Goal: Task Accomplishment & Management: Manage account settings

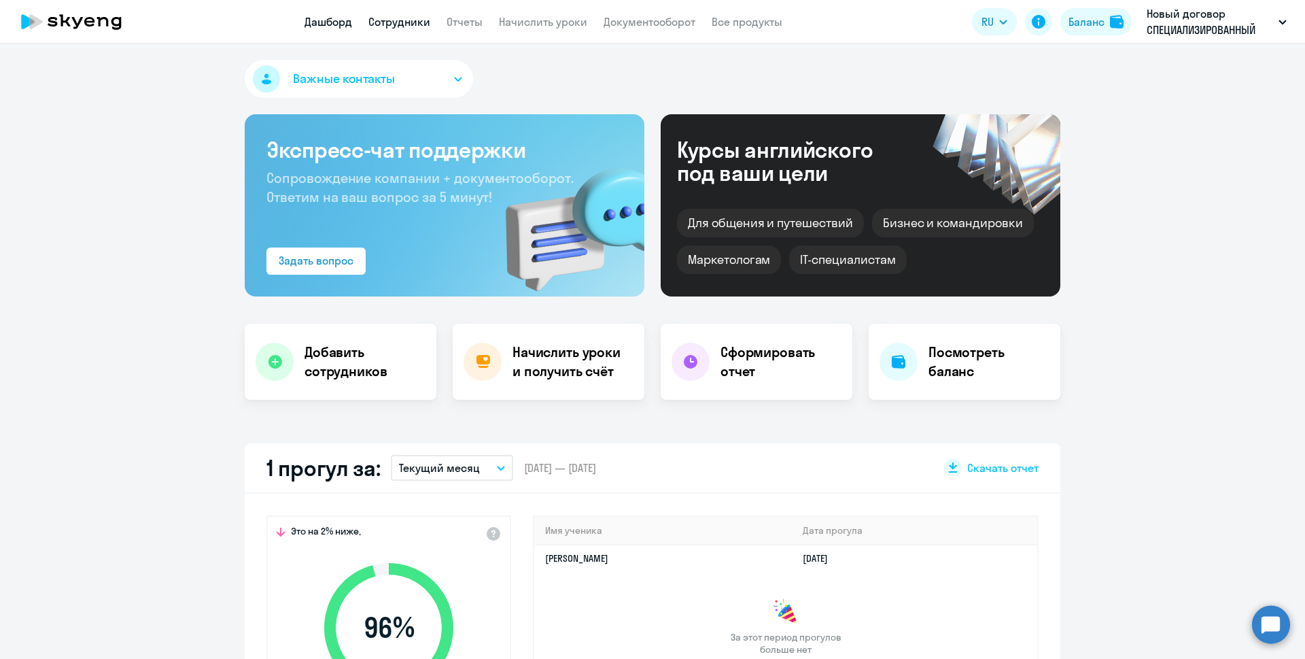
click at [410, 21] on link "Сотрудники" at bounding box center [399, 22] width 62 height 14
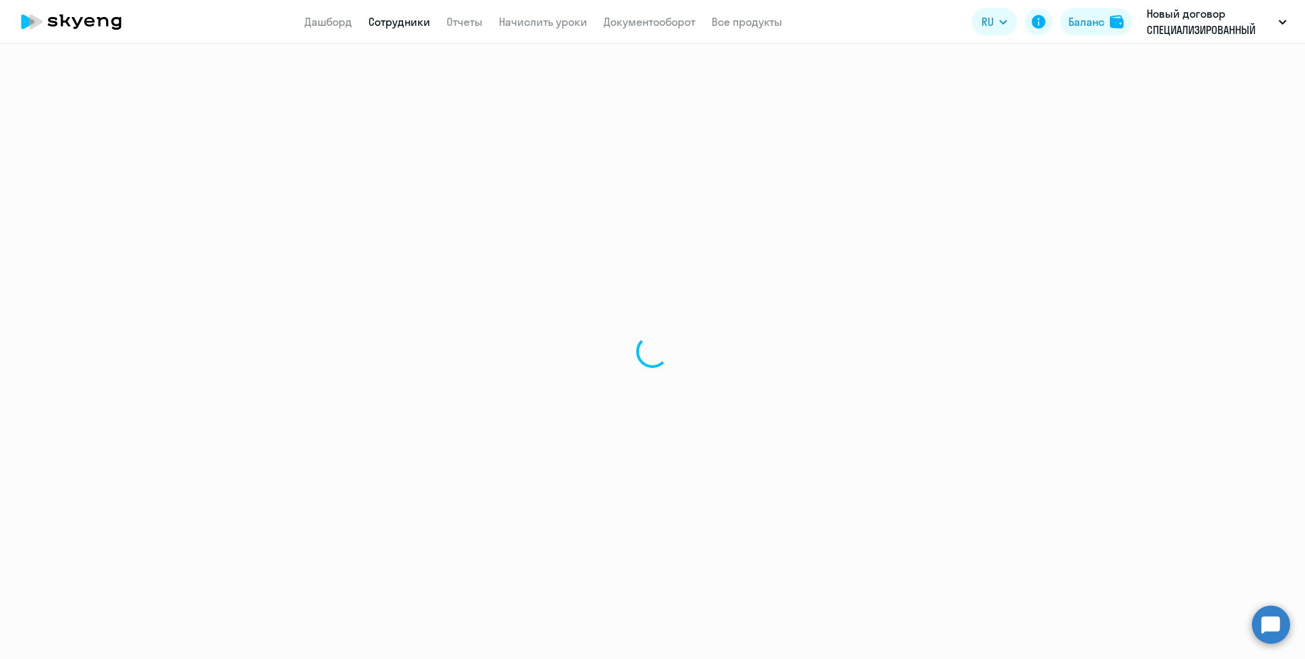
select select "30"
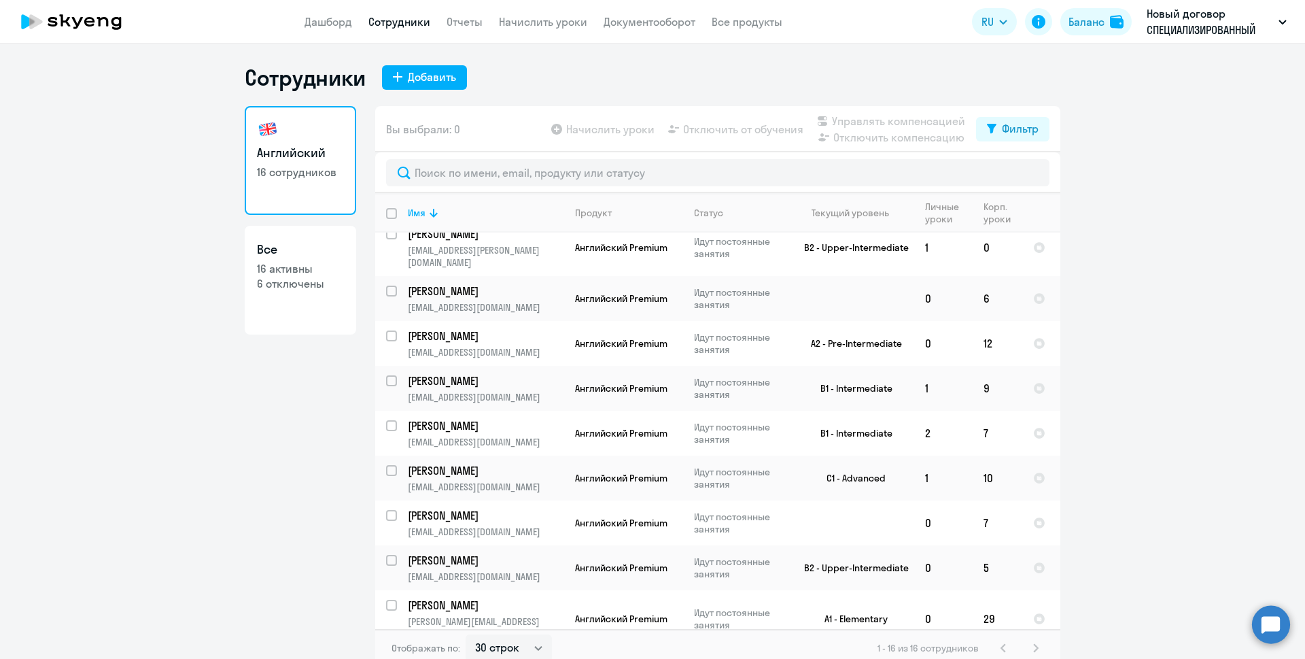
scroll to position [321, 0]
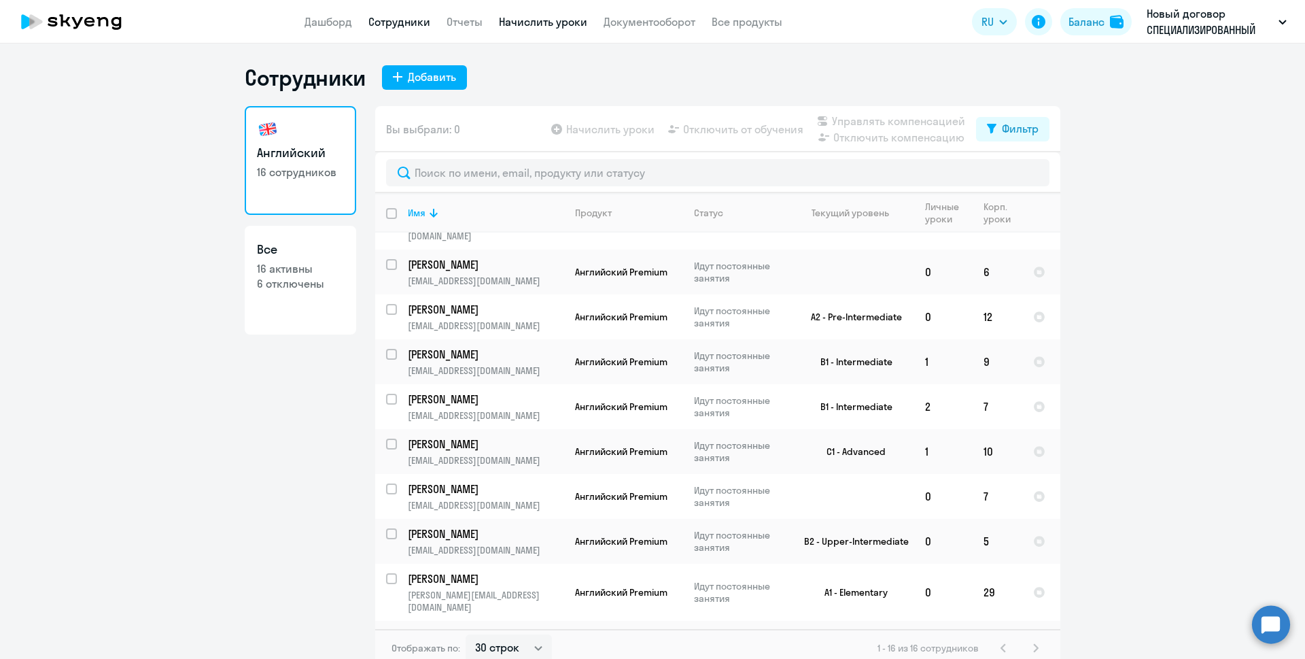
click at [528, 24] on link "Начислить уроки" at bounding box center [543, 22] width 88 height 14
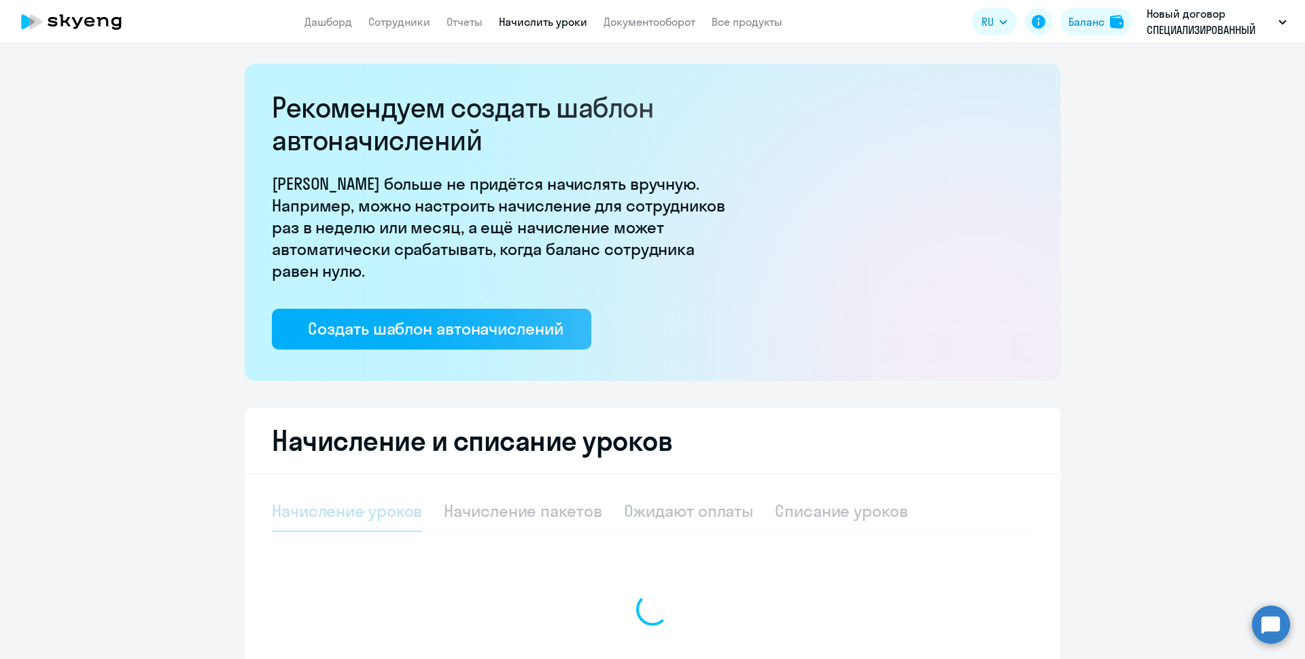
select select "10"
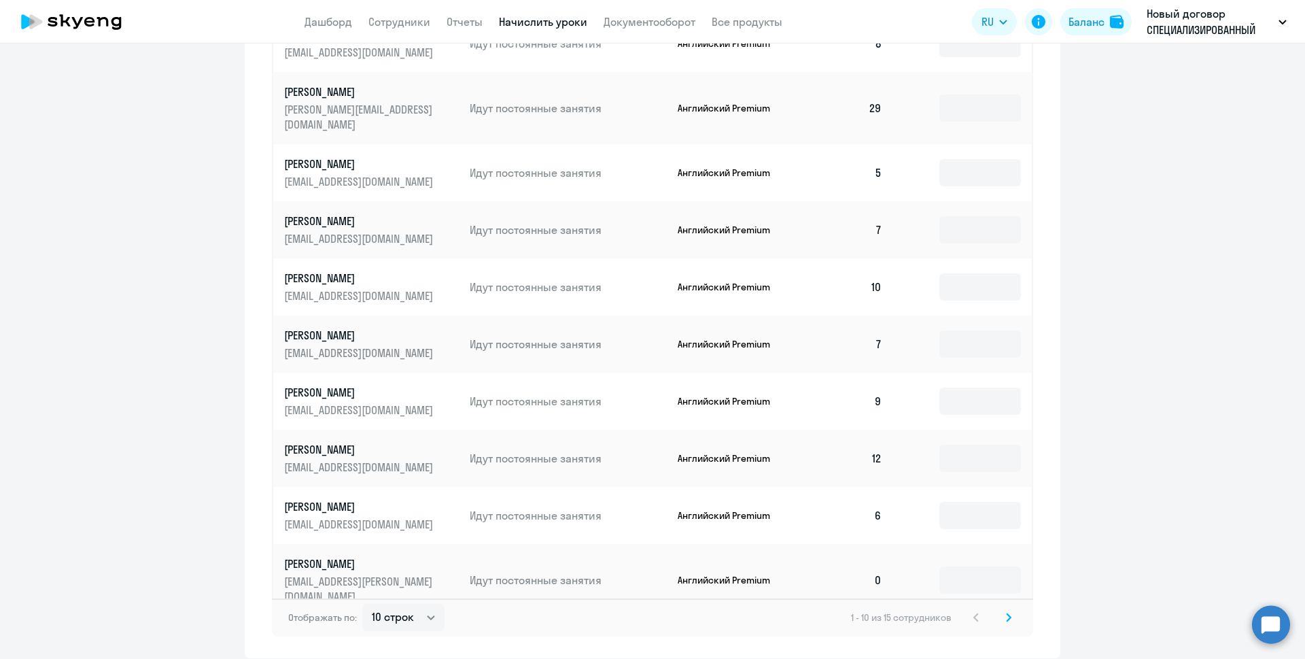
scroll to position [408, 0]
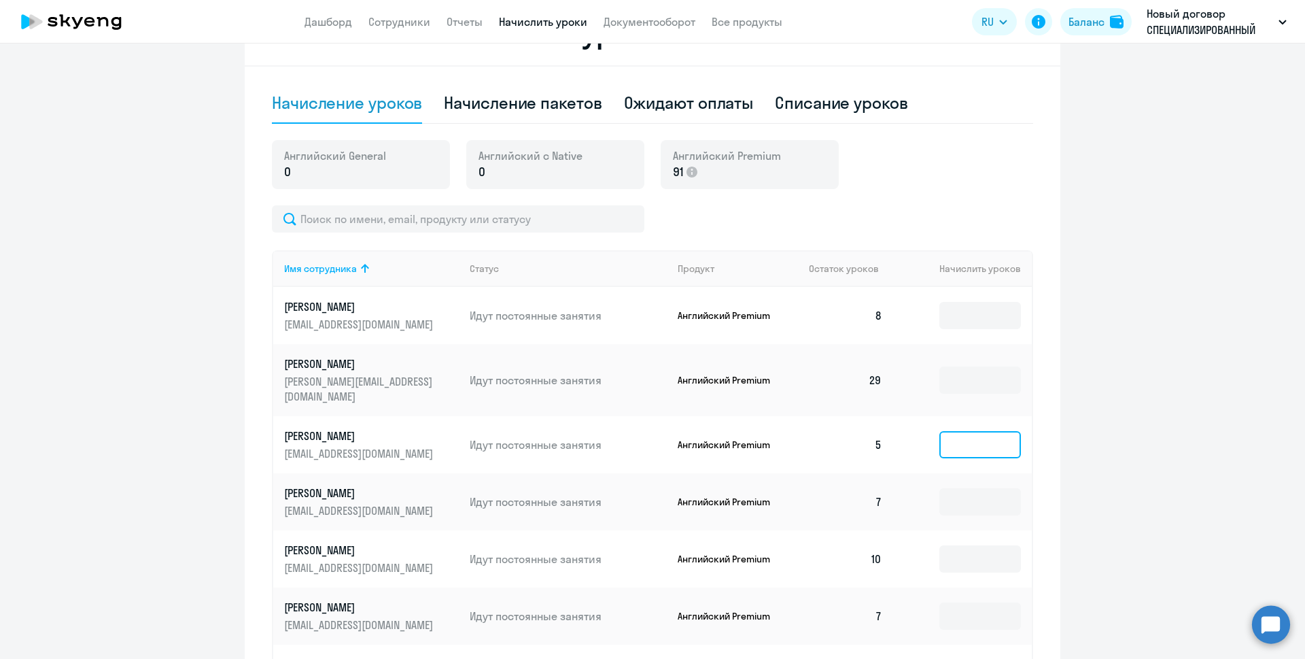
click at [968, 431] on input at bounding box center [980, 444] width 82 height 27
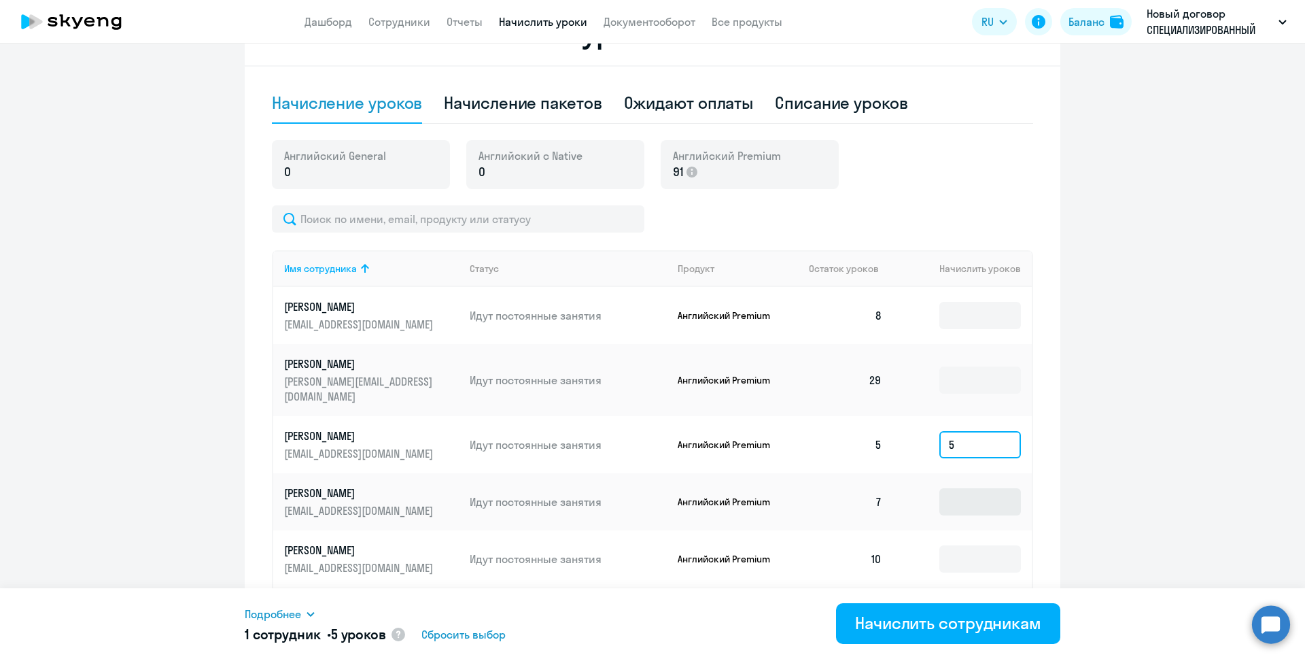
type input "5"
click at [964, 488] on input at bounding box center [980, 501] width 82 height 27
click at [1134, 428] on ng-component "Рекомендуем создать шаблон автоначислений Уроки больше не придётся начислять вр…" at bounding box center [652, 293] width 1305 height 1274
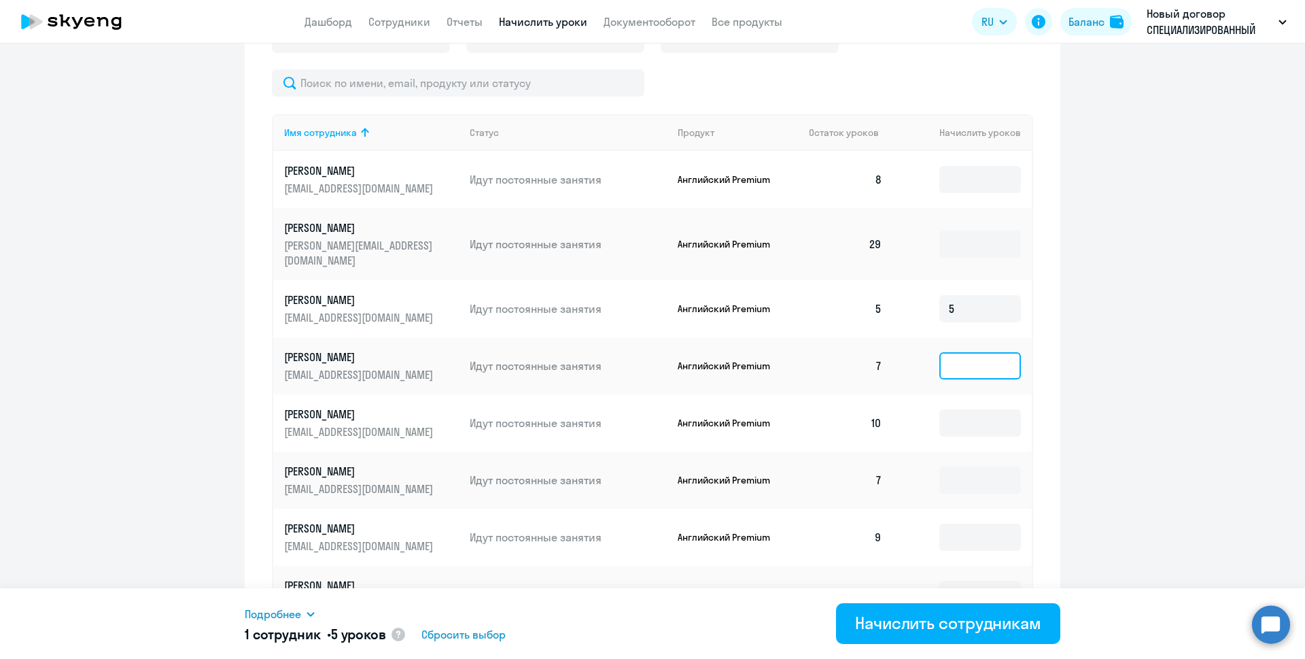
click at [949, 352] on input at bounding box center [980, 365] width 82 height 27
type input "3"
click at [964, 466] on input at bounding box center [980, 479] width 82 height 27
type input "3"
click at [1087, 430] on ng-component "Рекомендуем создать шаблон автоначислений Уроки больше не придётся начислять вр…" at bounding box center [652, 157] width 1305 height 1274
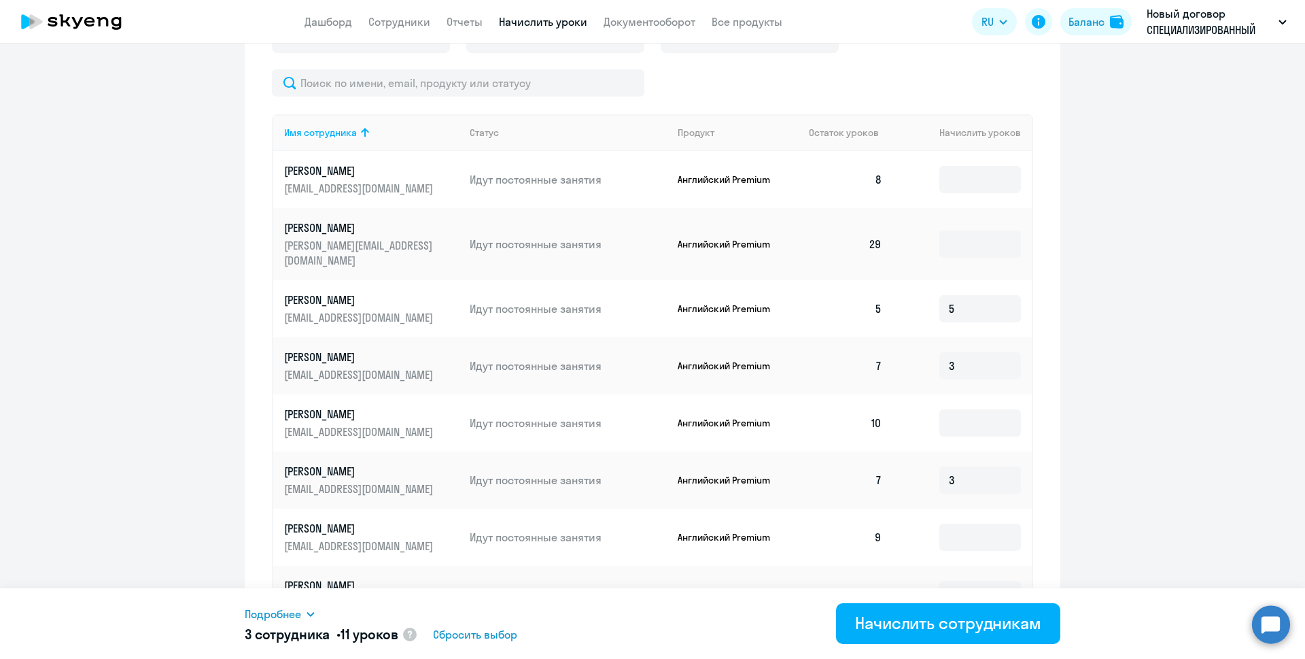
scroll to position [721, 0]
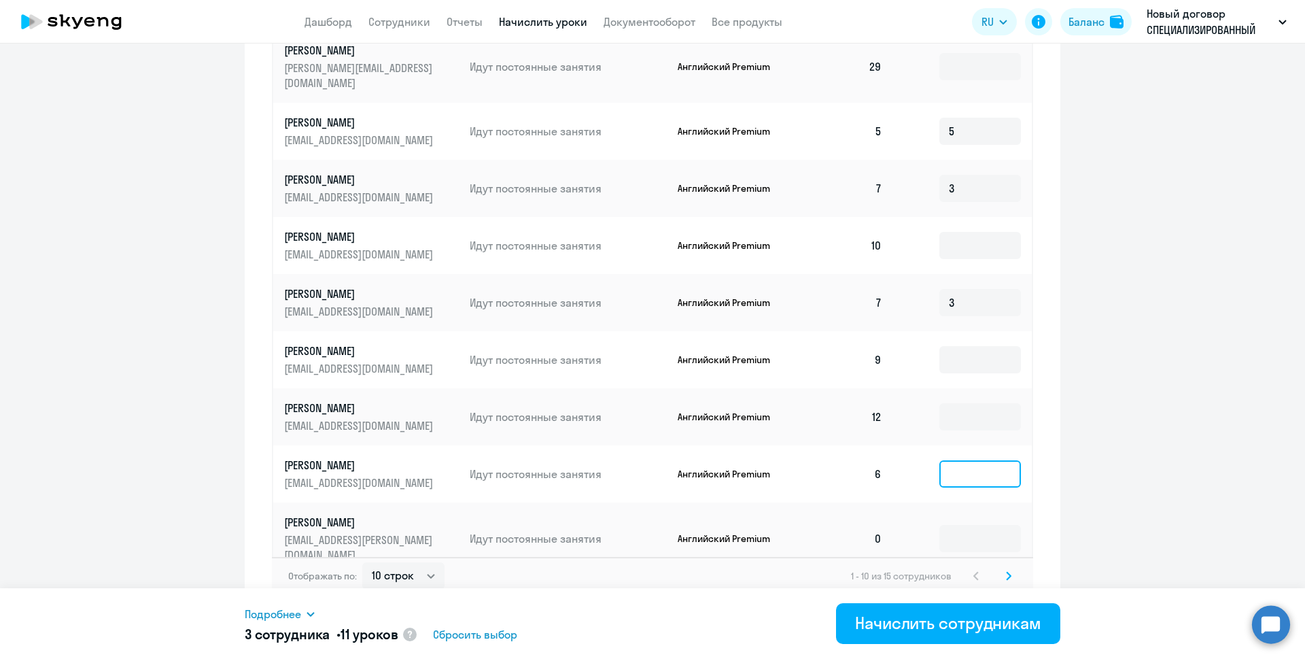
click at [958, 460] on input at bounding box center [980, 473] width 82 height 27
type input "4"
click at [1006, 571] on icon at bounding box center [1008, 576] width 5 height 10
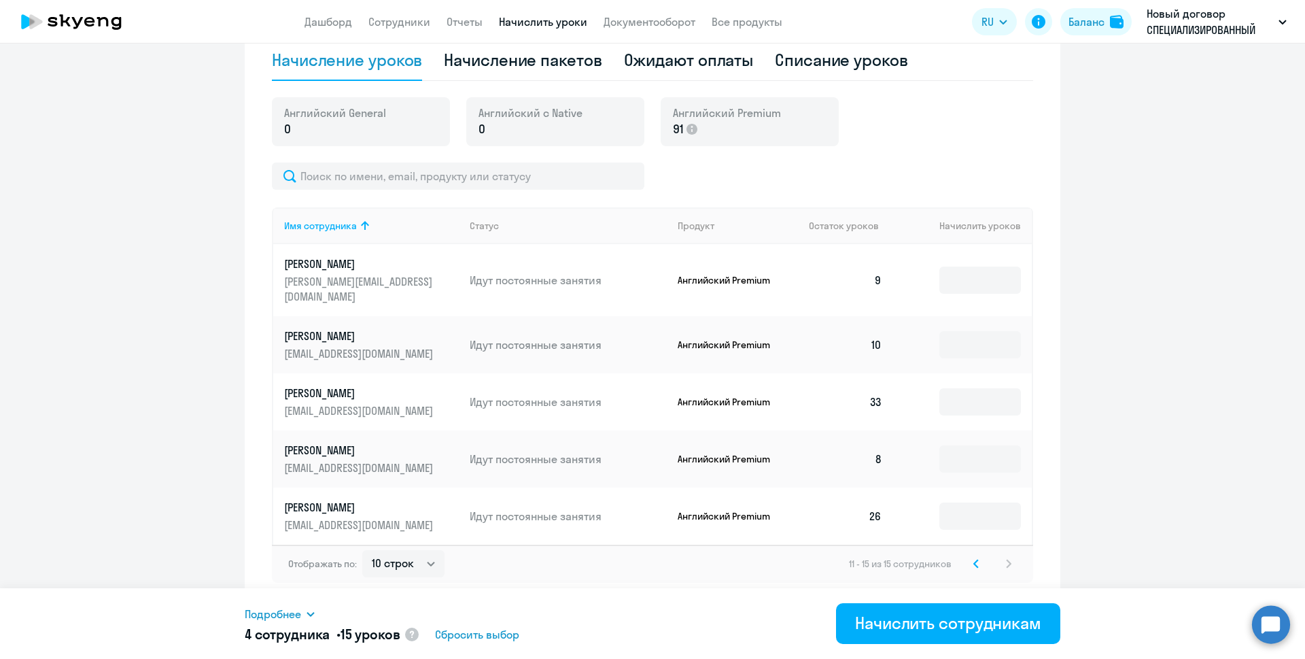
scroll to position [436, 0]
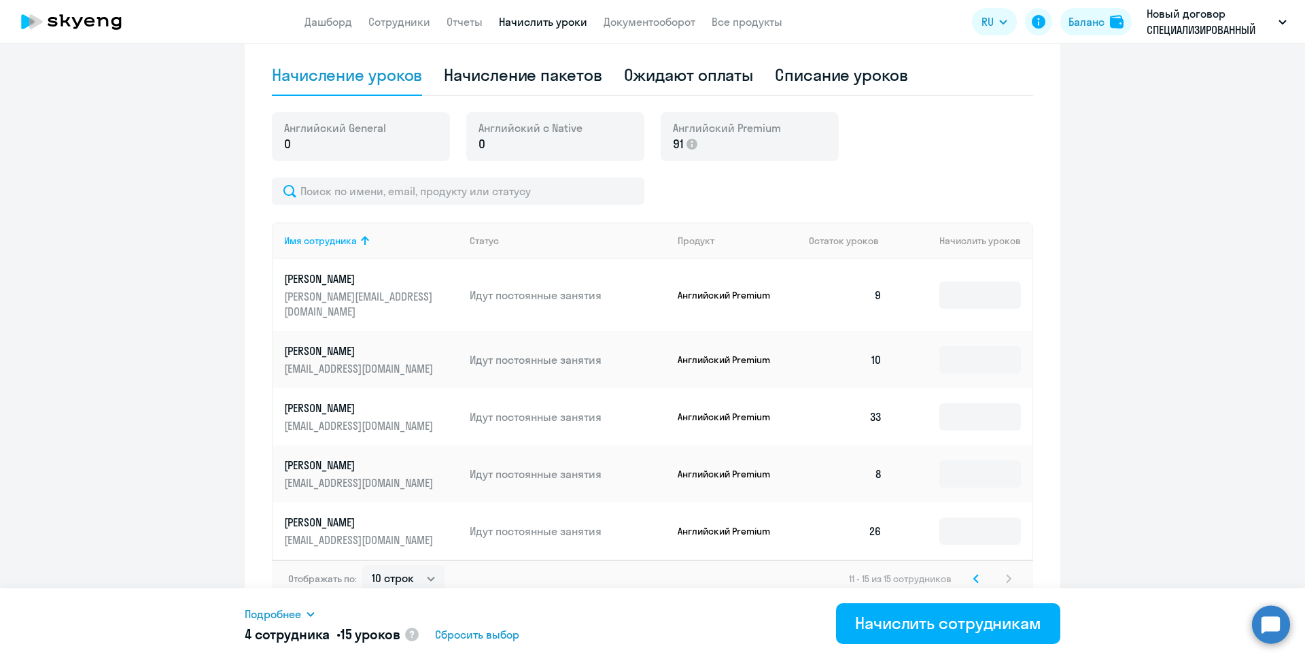
click at [968, 570] on svg-icon at bounding box center [976, 578] width 16 height 16
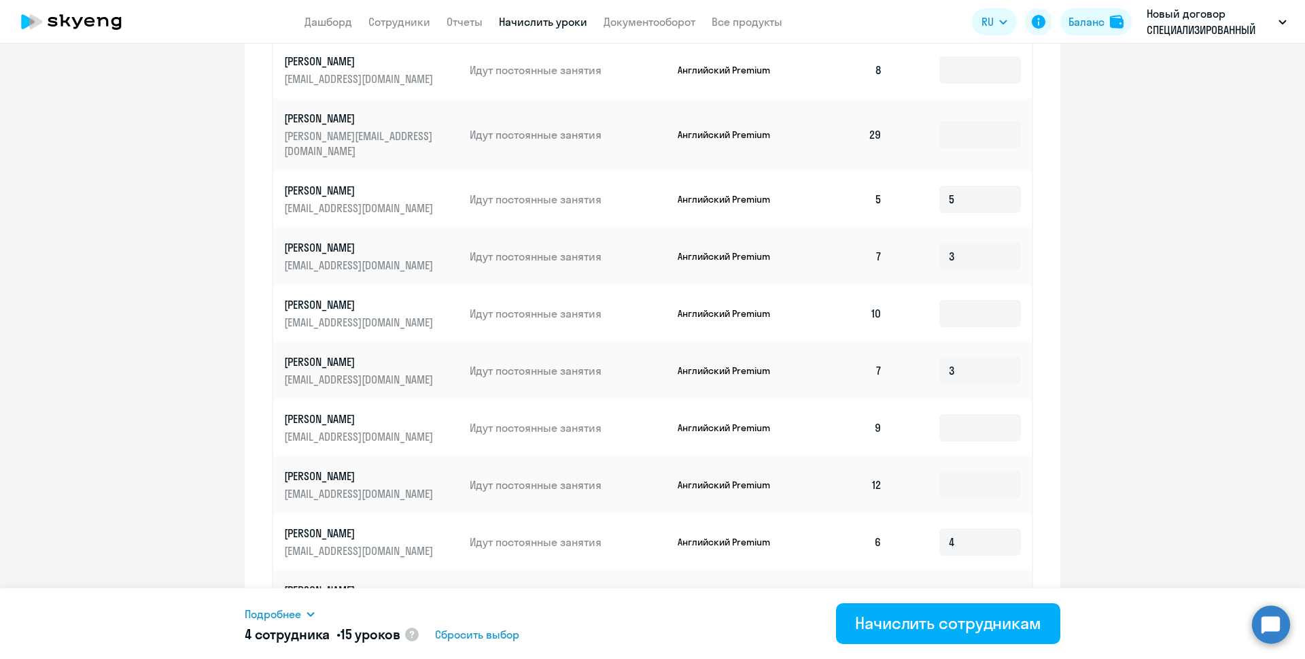
scroll to position [585, 0]
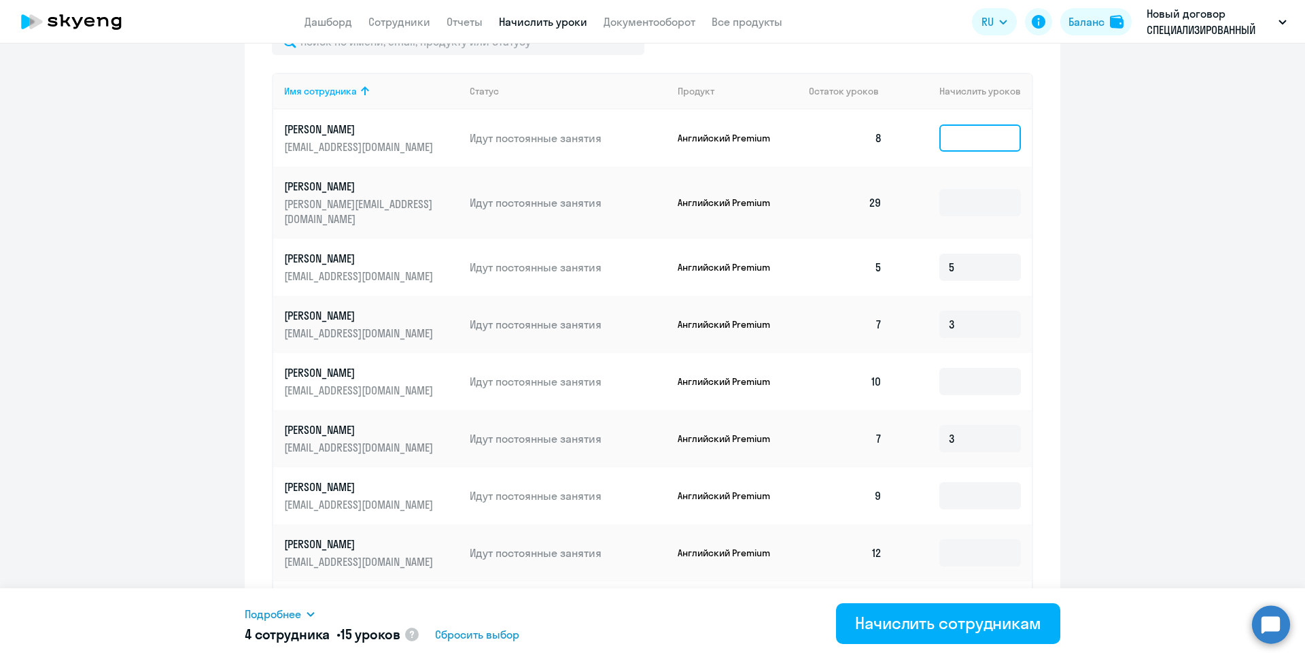
click at [951, 143] on input at bounding box center [980, 137] width 82 height 27
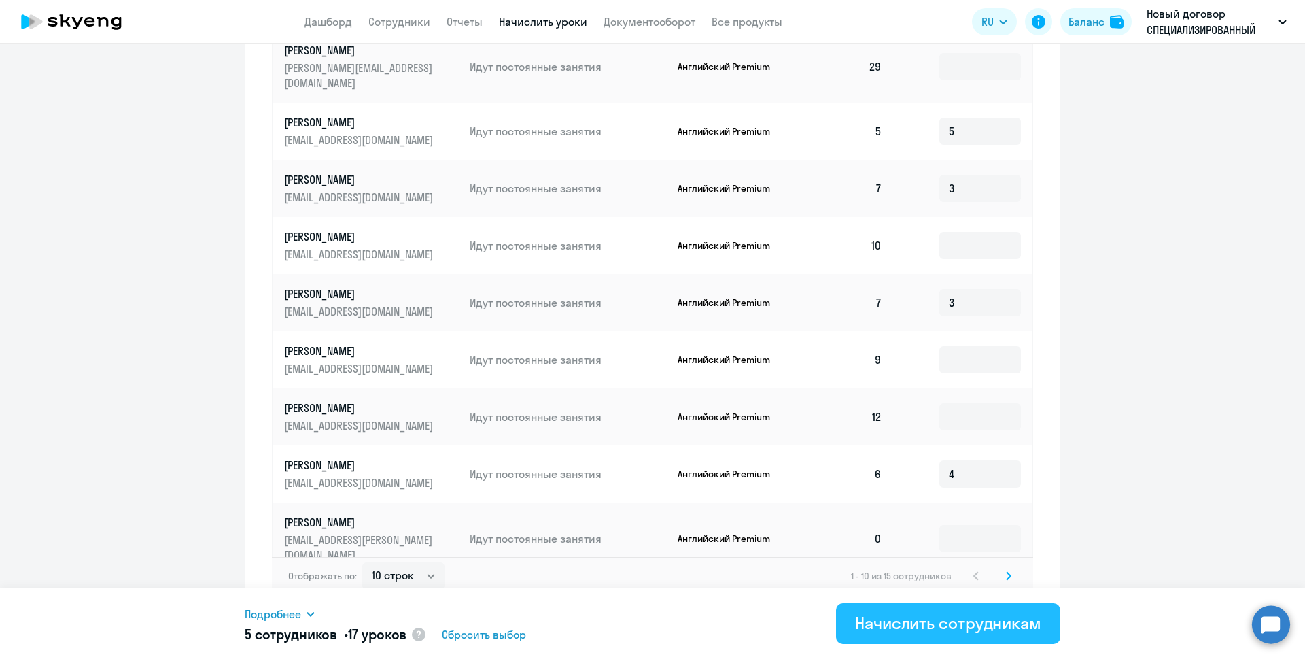
type input "2"
click at [930, 625] on div "Начислить сотрудникам" at bounding box center [948, 623] width 186 height 22
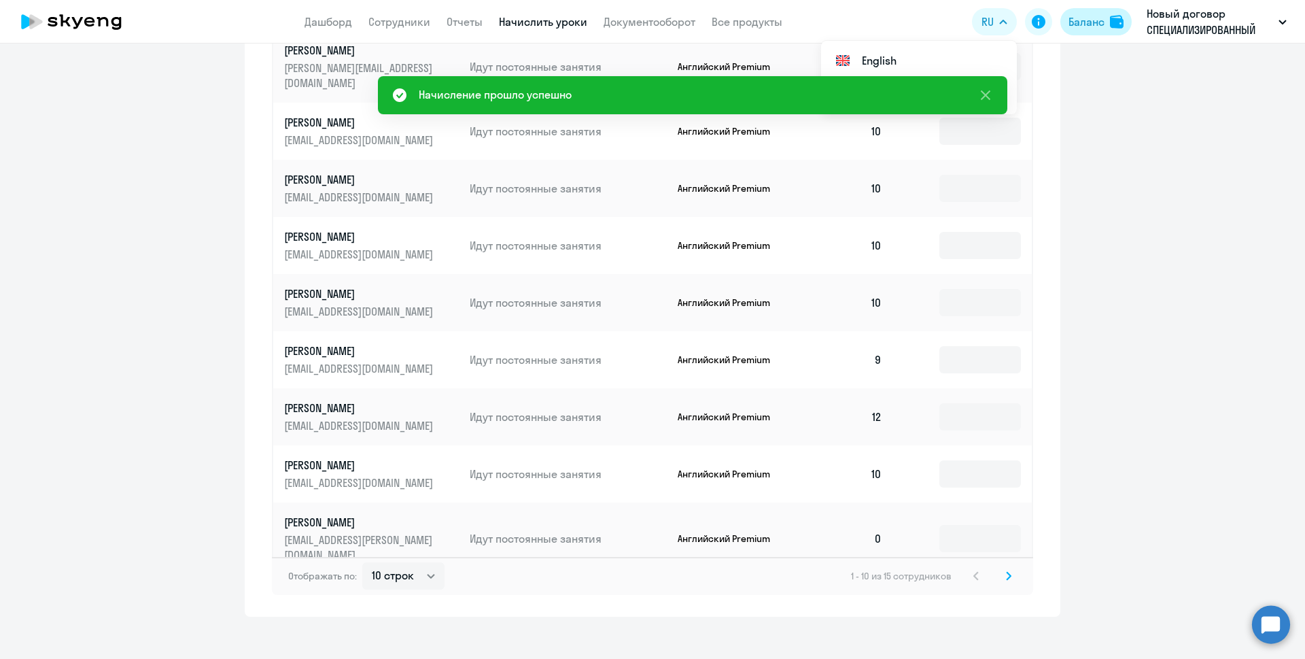
click at [1085, 19] on div "Баланс" at bounding box center [1086, 22] width 36 height 16
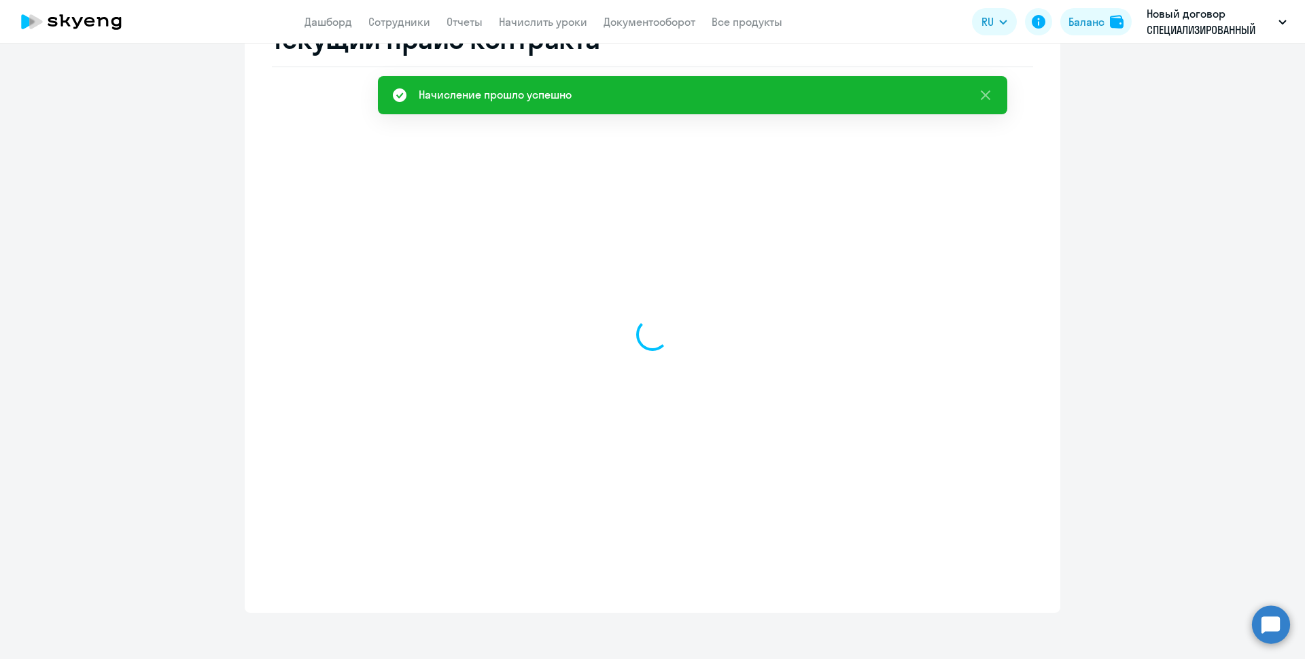
select select "english_adult_not_native_speaker"
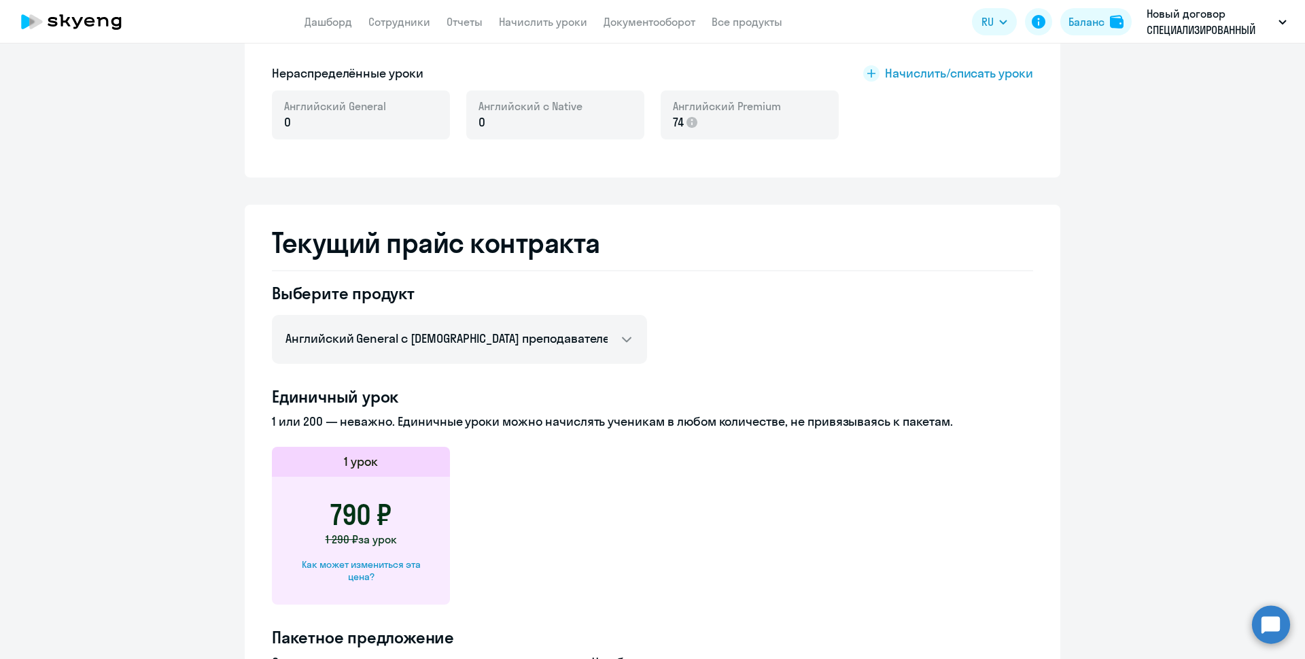
scroll to position [157, 0]
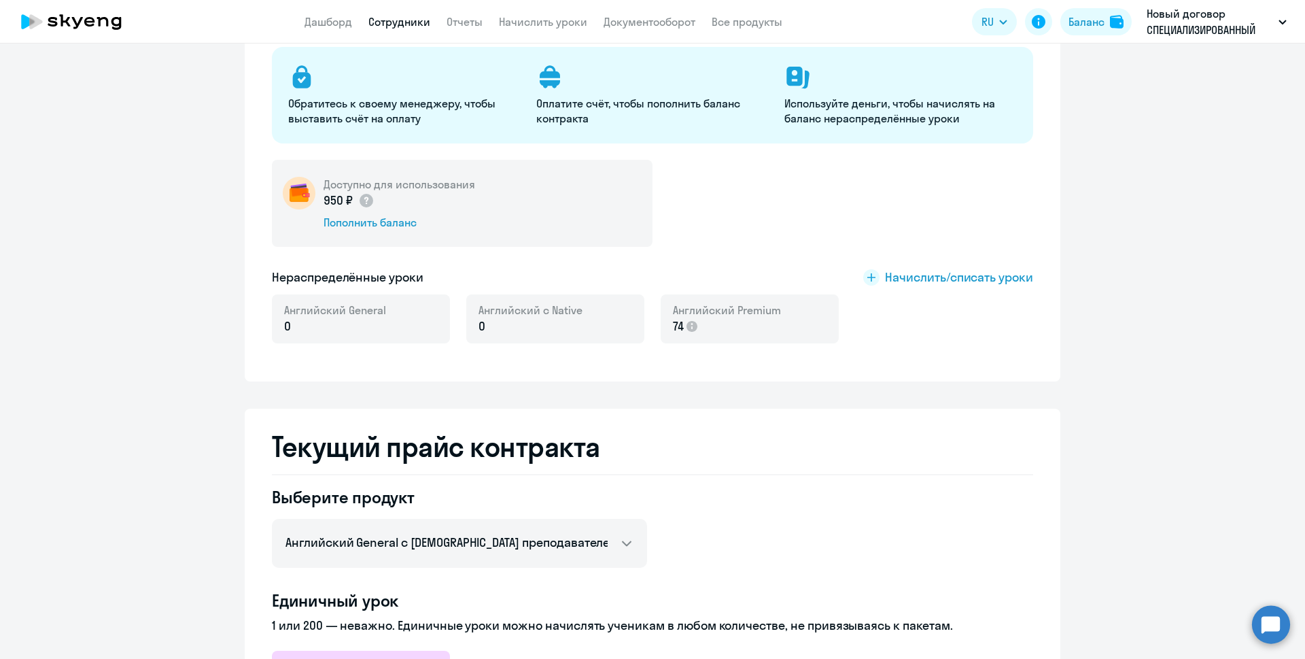
click at [397, 24] on link "Сотрудники" at bounding box center [399, 22] width 62 height 14
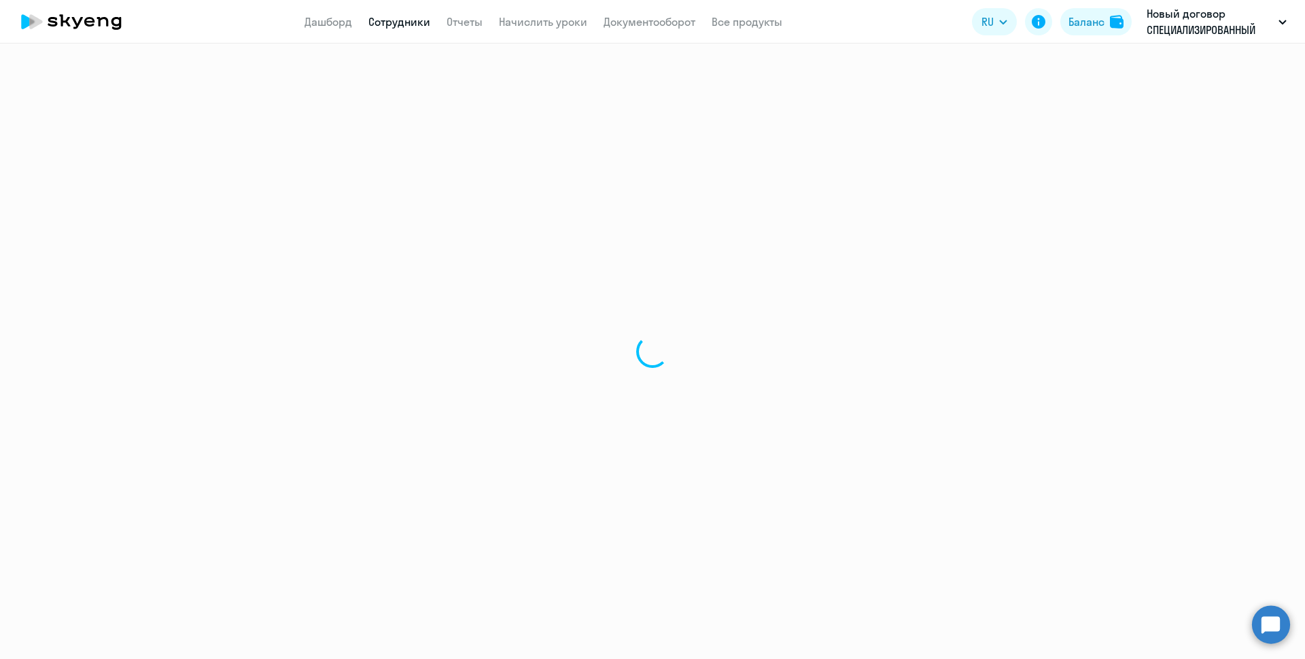
select select "30"
